Goal: Task Accomplishment & Management: Manage account settings

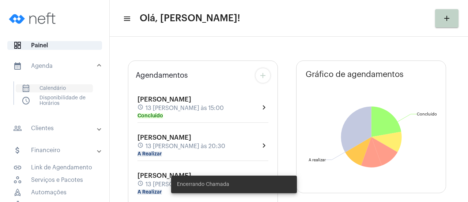
click at [59, 86] on span "calendar_month_outlined Calendário" at bounding box center [54, 88] width 77 height 8
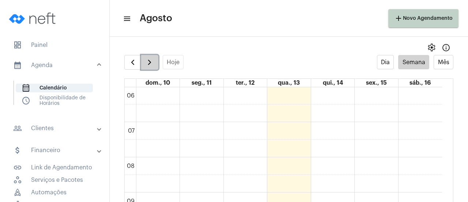
click at [151, 64] on span "button" at bounding box center [149, 62] width 9 height 9
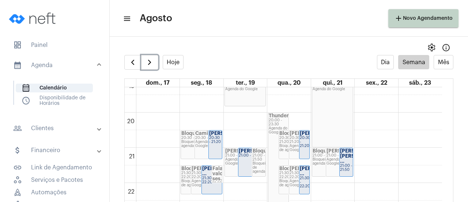
scroll to position [687, 0]
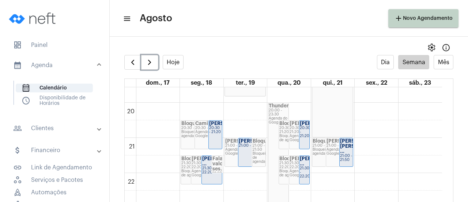
click at [306, 166] on div "[PERSON_NAME] ..." at bounding box center [304, 161] width 9 height 10
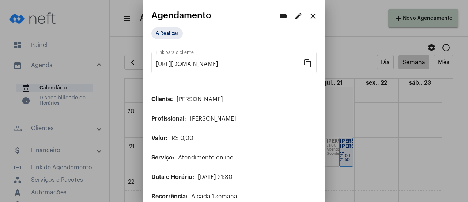
click at [294, 16] on mat-icon "edit" at bounding box center [298, 16] width 9 height 9
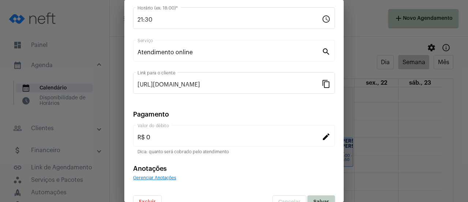
scroll to position [114, 0]
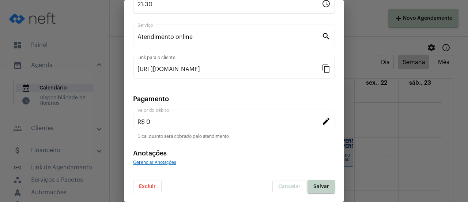
click at [145, 186] on span "Excluir" at bounding box center [147, 186] width 17 height 5
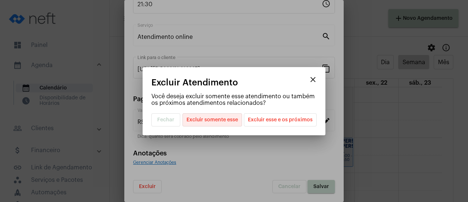
click at [228, 123] on span "Excluir somente esse" at bounding box center [213, 119] width 52 height 12
